Goal: Find specific page/section: Find specific page/section

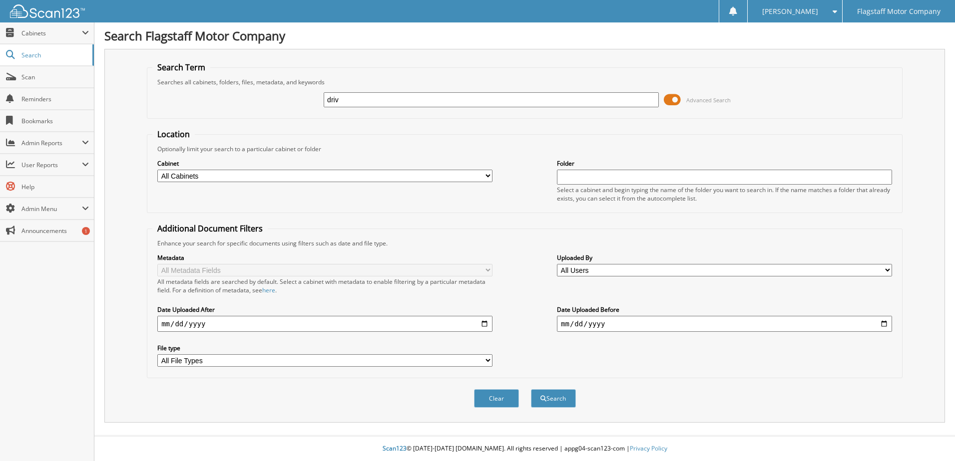
type input "driv"
click at [531, 390] on button "Search" at bounding box center [553, 399] width 45 height 18
click at [25, 37] on span "Cabinets" at bounding box center [47, 32] width 94 height 21
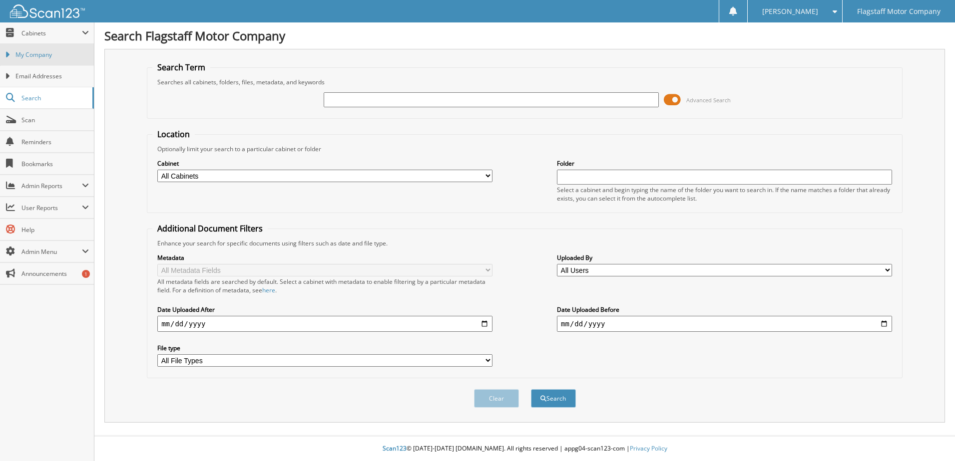
click at [32, 56] on span "My Company" at bounding box center [51, 54] width 73 height 9
